Goal: Task Accomplishment & Management: Use online tool/utility

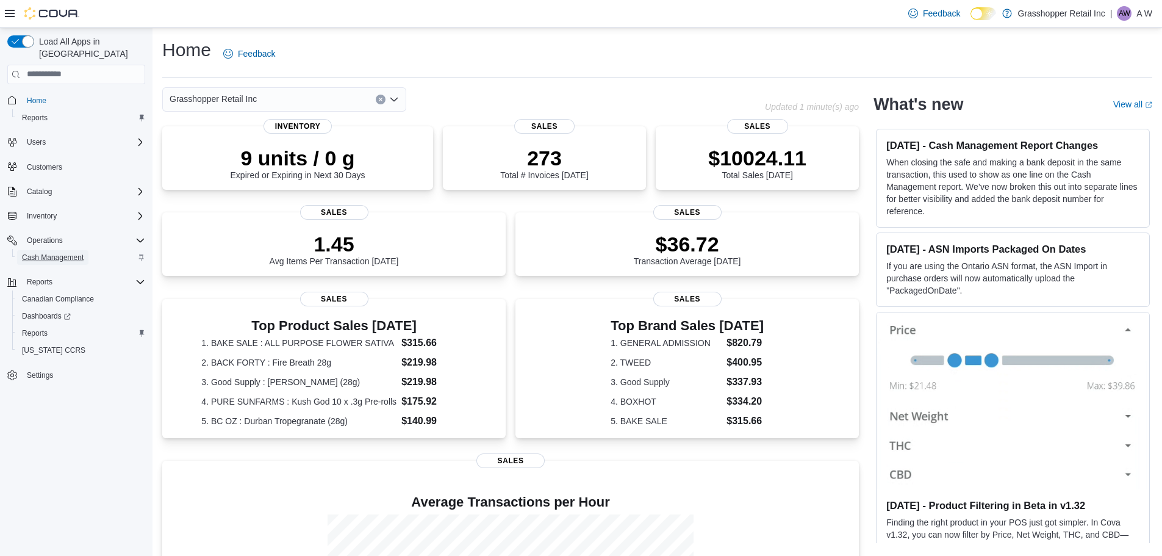
click at [53, 252] on span "Cash Management" at bounding box center [53, 257] width 62 height 10
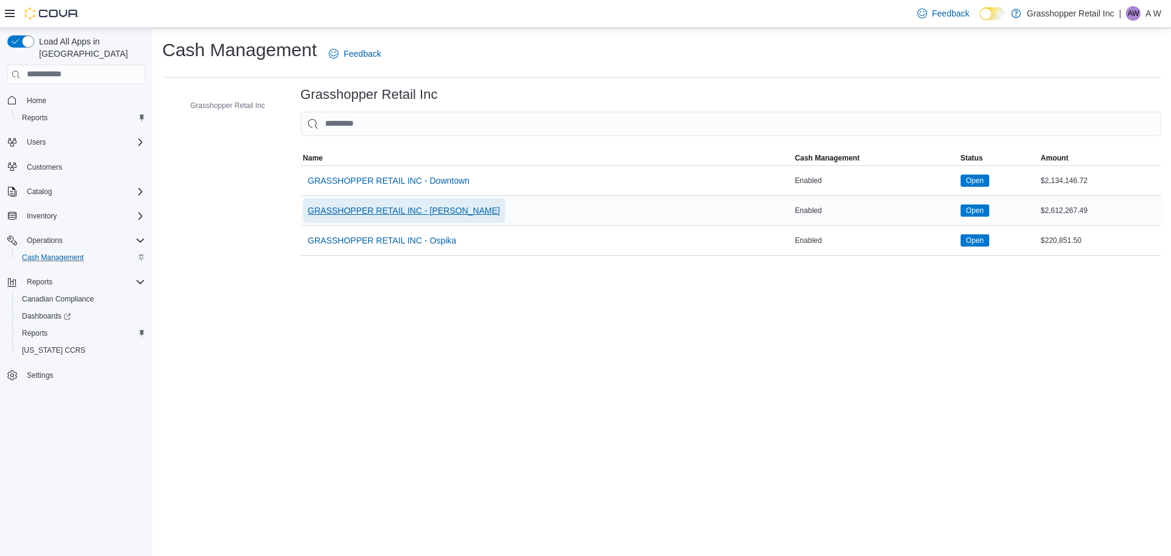
click at [430, 215] on span "GRASSHOPPER RETAIL INC - [PERSON_NAME]" at bounding box center [404, 210] width 192 height 12
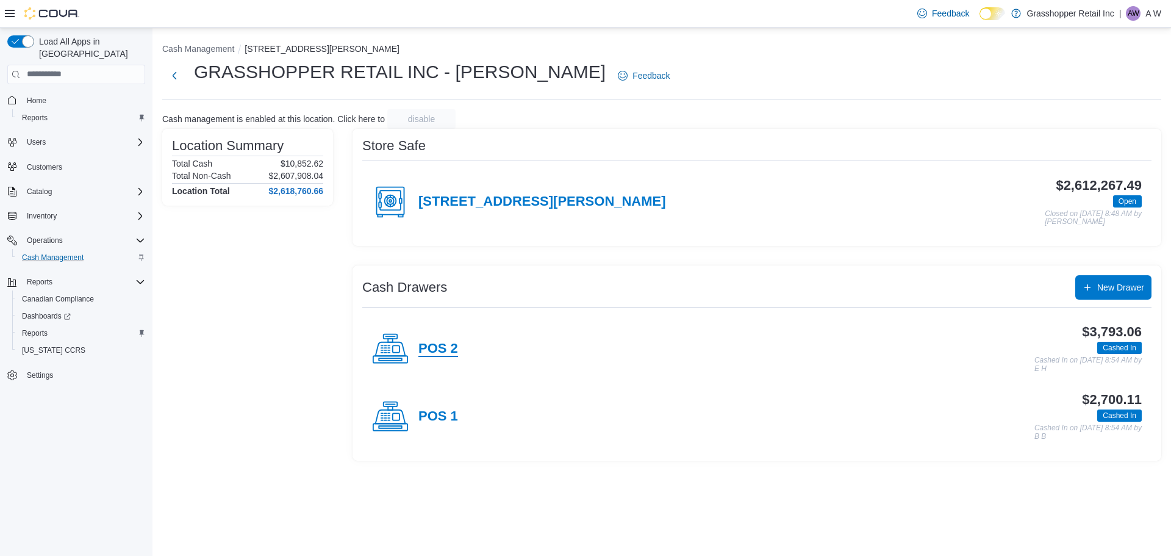
click at [441, 345] on h4 "POS 2" at bounding box center [438, 349] width 40 height 16
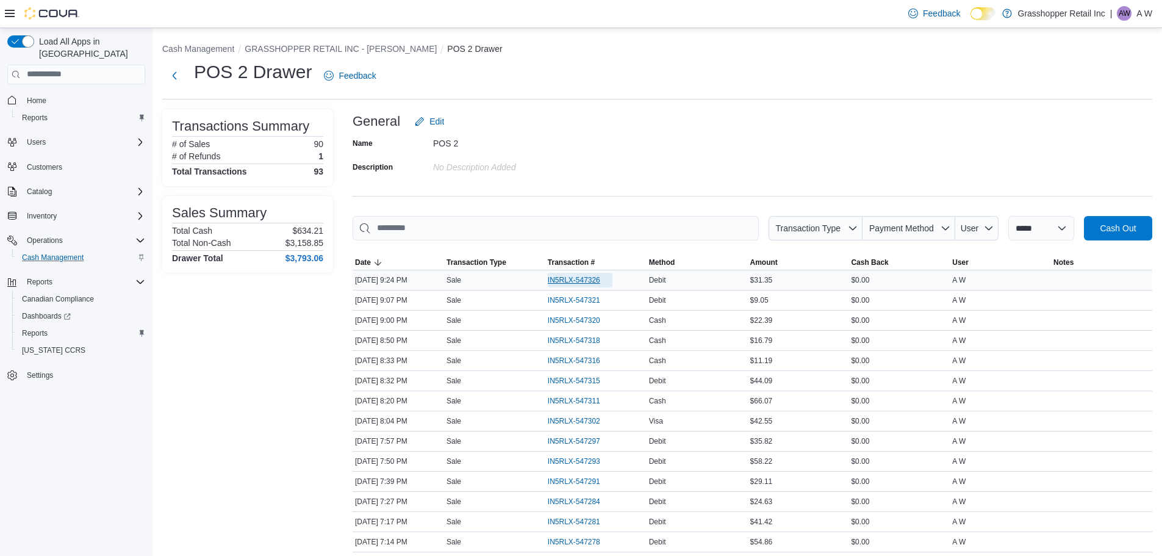
click at [566, 279] on span "IN5RLX-547326" at bounding box center [574, 280] width 52 height 10
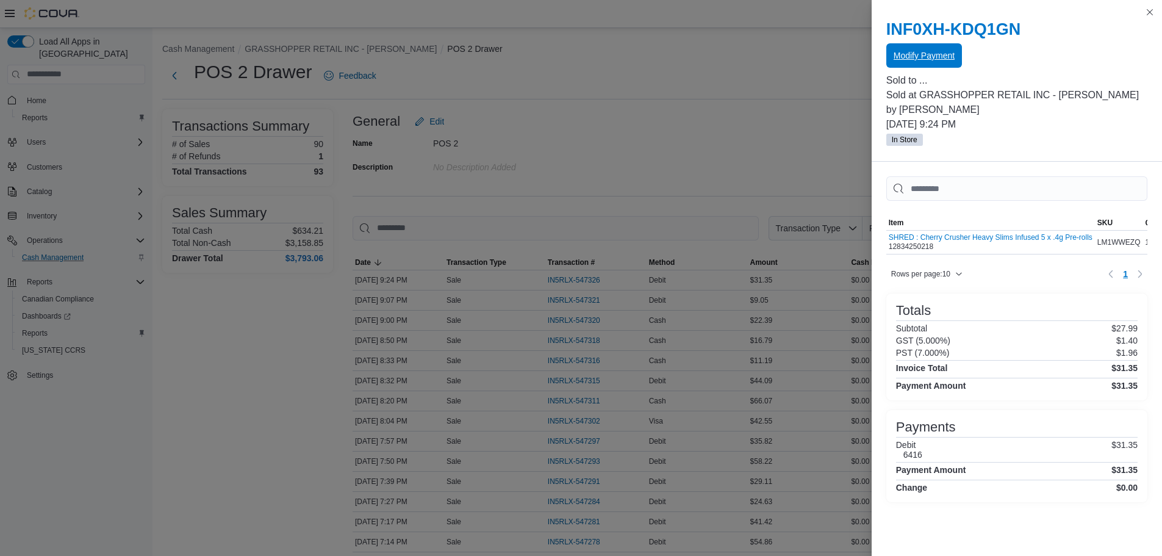
click at [909, 57] on span "Modify Payment" at bounding box center [923, 55] width 61 height 12
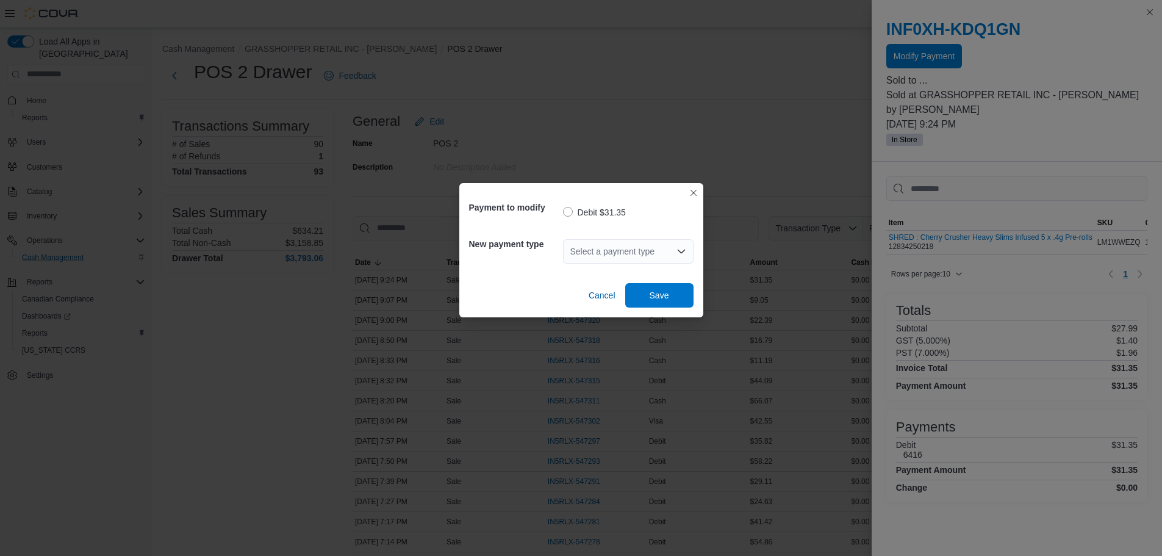
click at [598, 248] on div "Select a payment type" at bounding box center [628, 251] width 131 height 24
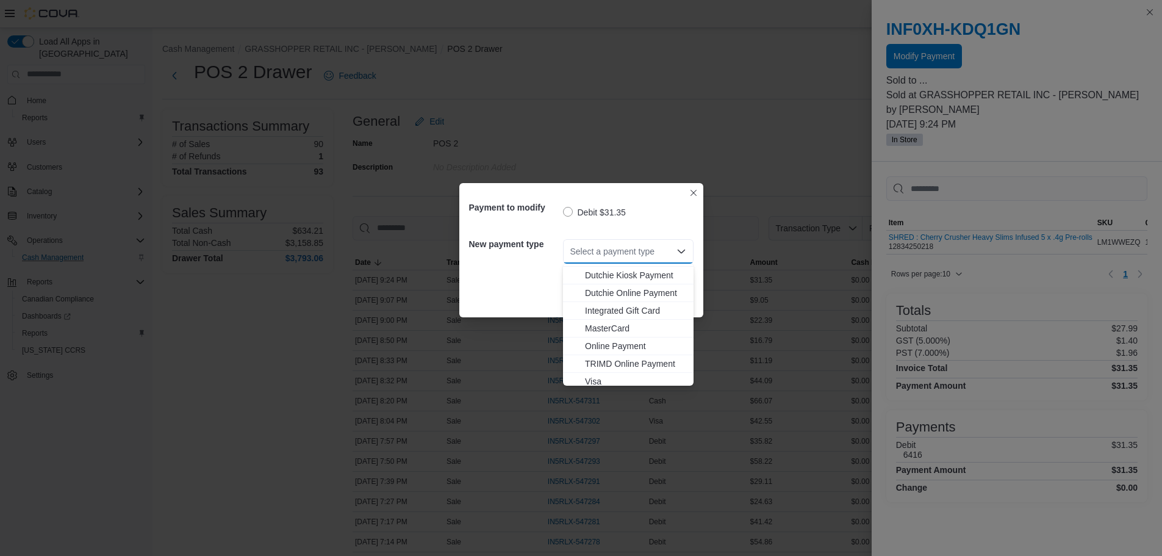
scroll to position [90, 0]
click at [607, 374] on span "Visa" at bounding box center [635, 376] width 101 height 12
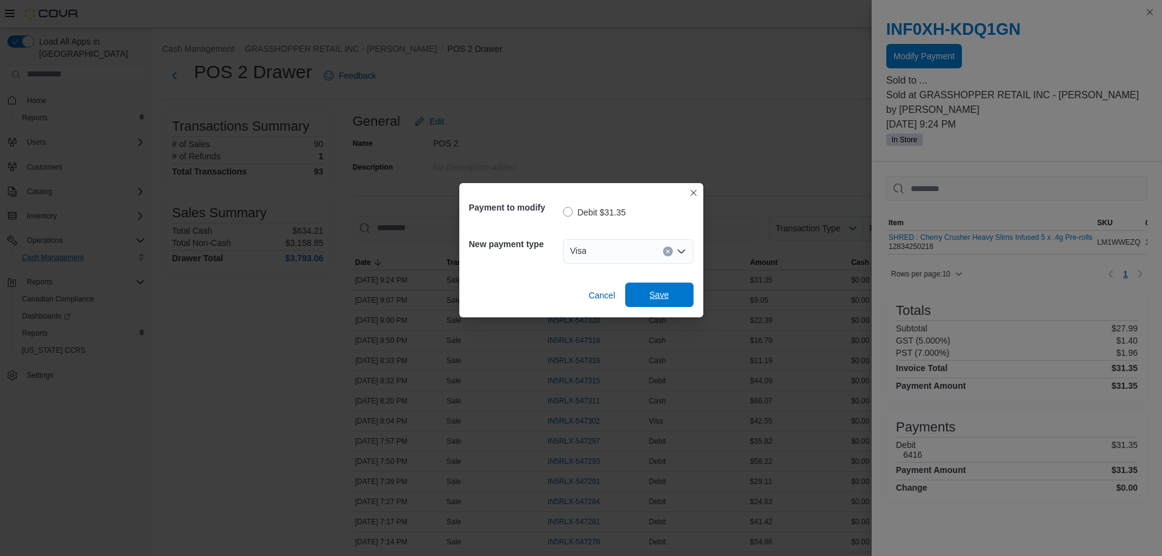
click at [659, 300] on span "Save" at bounding box center [659, 294] width 20 height 12
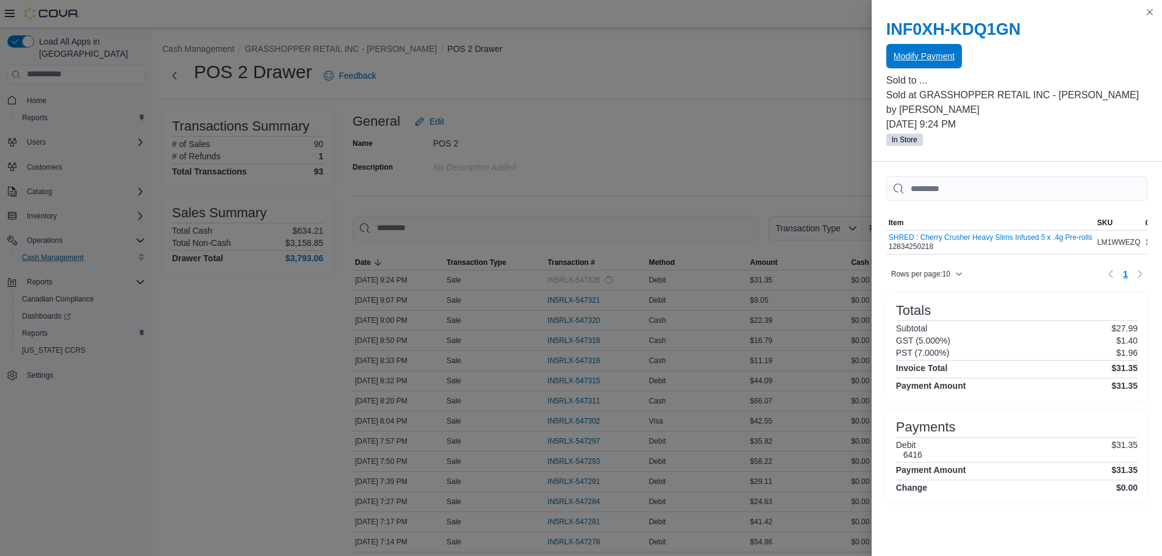
scroll to position [0, 0]
